Goal: Task Accomplishment & Management: Manage account settings

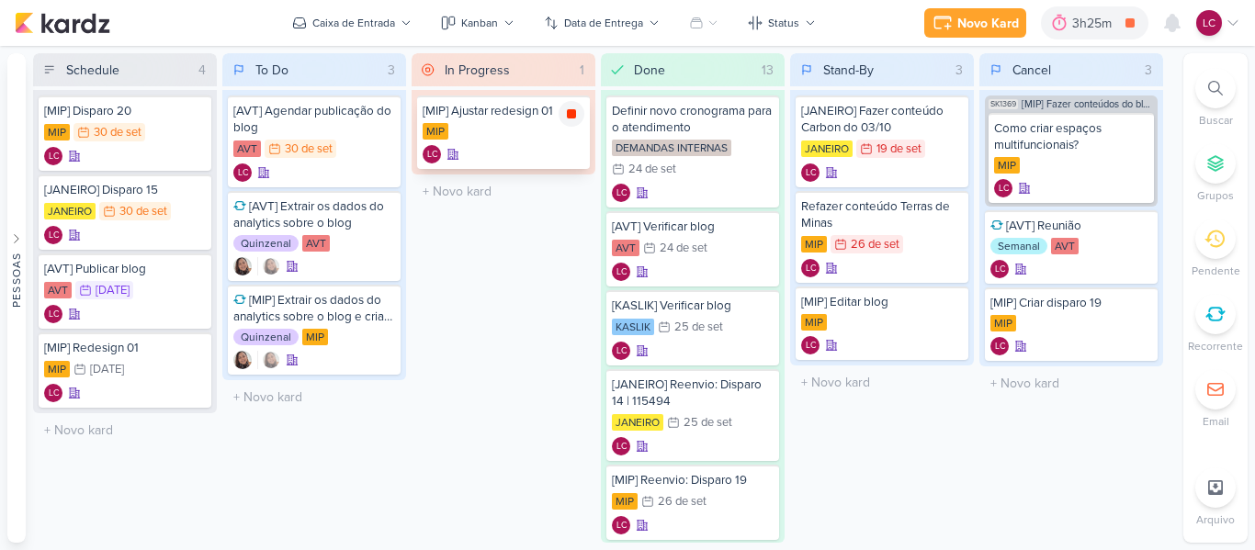
click at [569, 119] on icon at bounding box center [571, 113] width 9 height 9
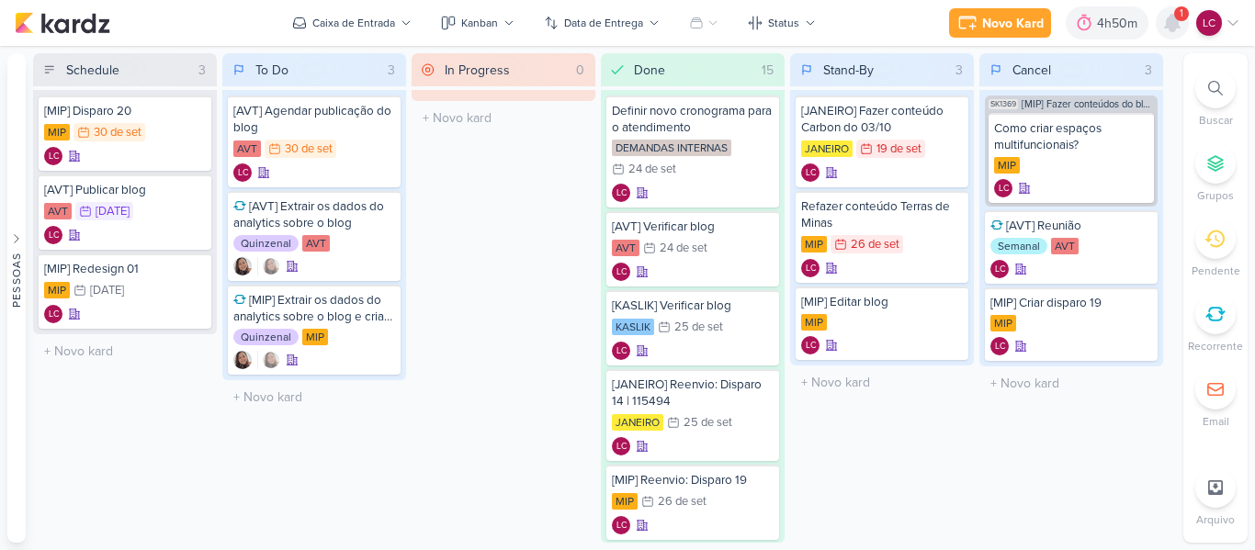
click at [1161, 21] on icon at bounding box center [1172, 23] width 22 height 22
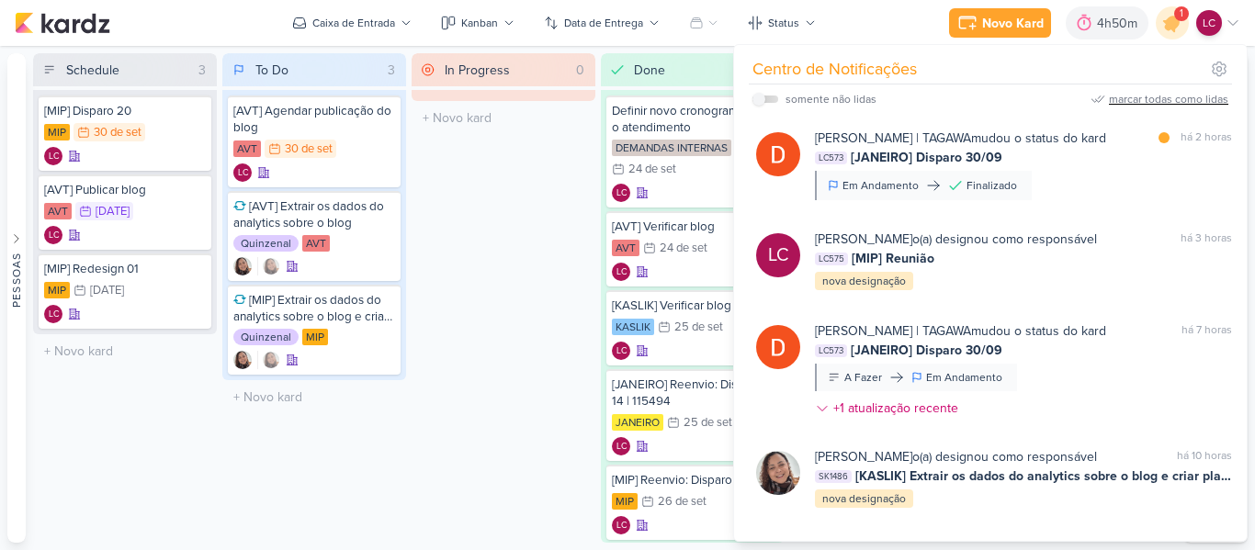
click at [1169, 96] on div "marcar todas como lidas" at bounding box center [1168, 99] width 119 height 17
click at [498, 256] on div "In Progress 0 Mover Para Esquerda Mover Para Direita [GEOGRAPHIC_DATA] O título…" at bounding box center [504, 298] width 184 height 490
